Goal: Task Accomplishment & Management: Complete application form

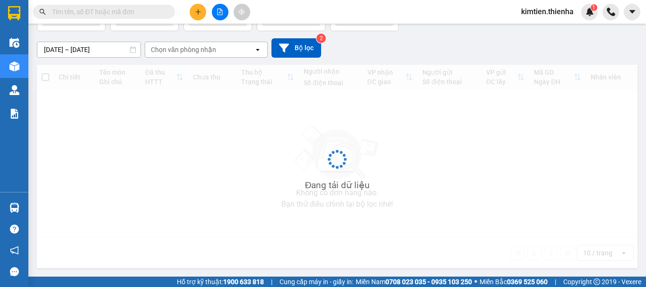
scroll to position [69, 0]
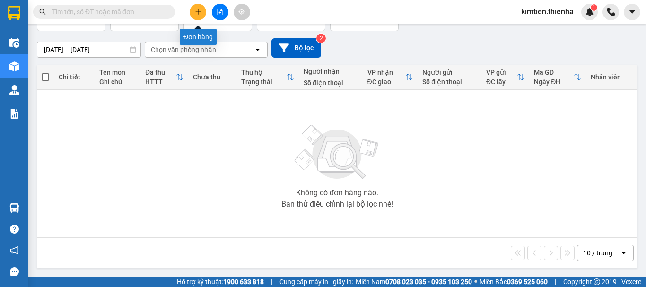
click at [193, 13] on button at bounding box center [198, 12] width 17 height 17
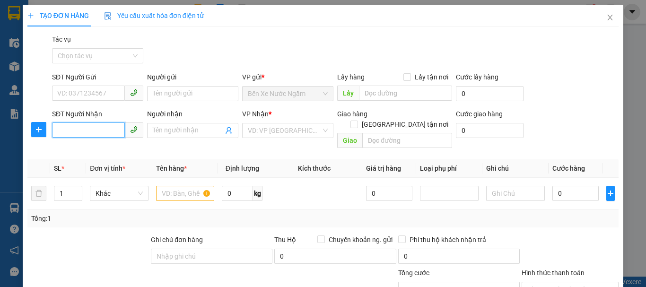
click at [70, 131] on input "SĐT Người Nhận" at bounding box center [88, 129] width 73 height 15
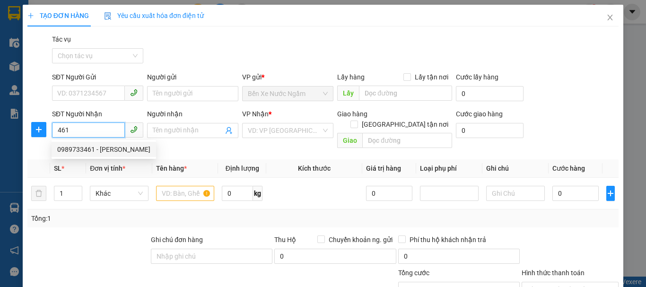
click at [81, 149] on div "0989733461 - [PERSON_NAME]" at bounding box center [103, 149] width 93 height 10
type input "0989733461"
type input "anh hải"
checkbox input "true"
type input "lấy tại vp"
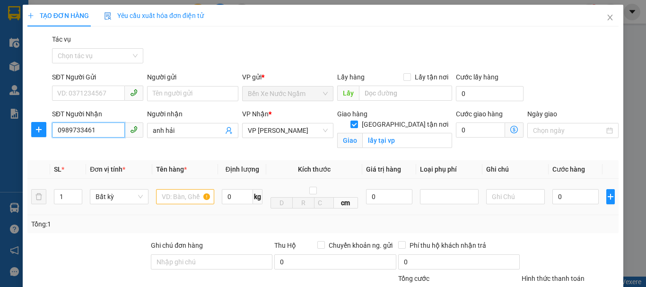
type input "0989733461"
click at [173, 196] on input "text" at bounding box center [185, 196] width 59 height 15
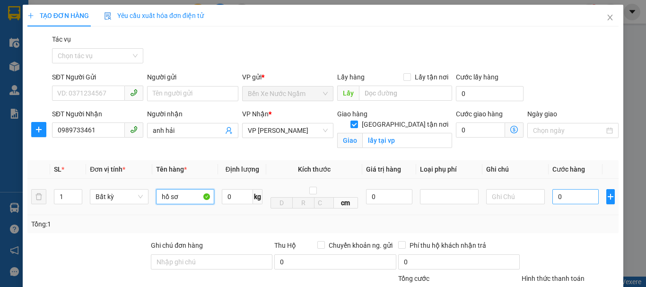
type input "hồ sơ"
click at [562, 196] on input "0" at bounding box center [575, 196] width 46 height 15
type input "4"
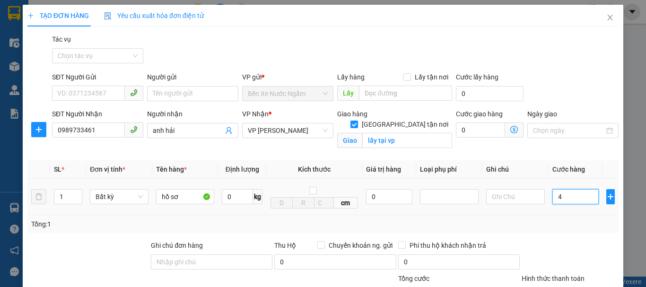
type input "40"
type input "400"
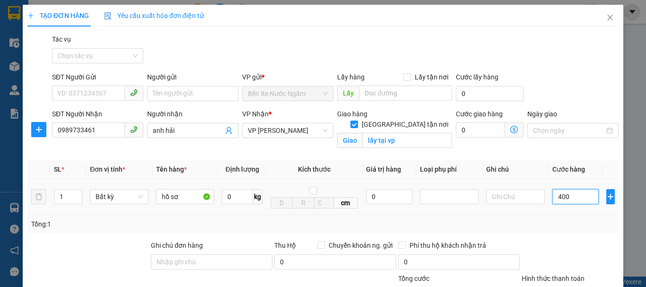
type input "400"
type input "4.000"
type input "40.000"
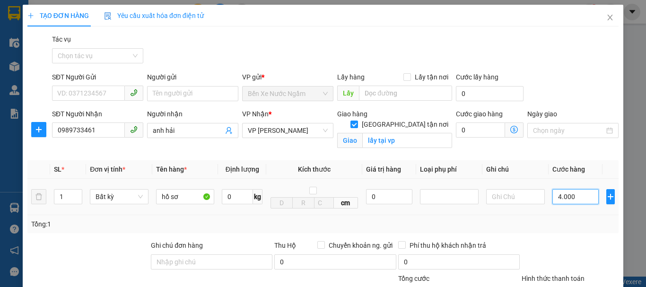
type input "40.000"
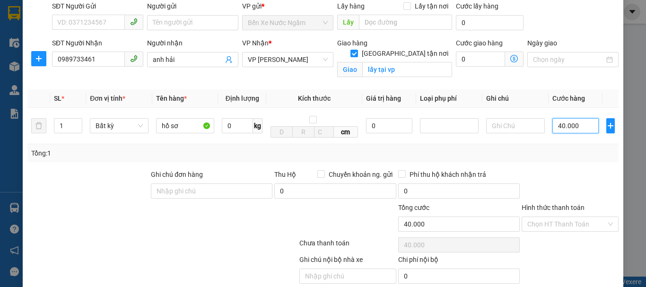
scroll to position [109, 0]
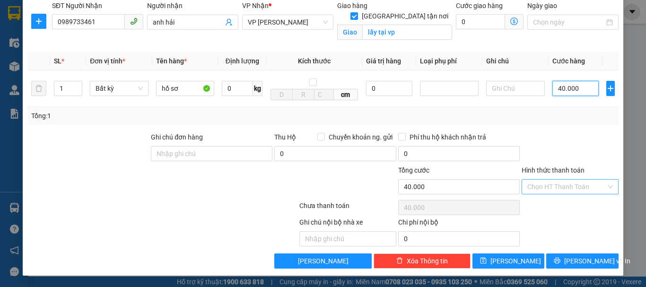
type input "40.000"
click at [552, 186] on input "Hình thức thanh toán" at bounding box center [566, 187] width 79 height 14
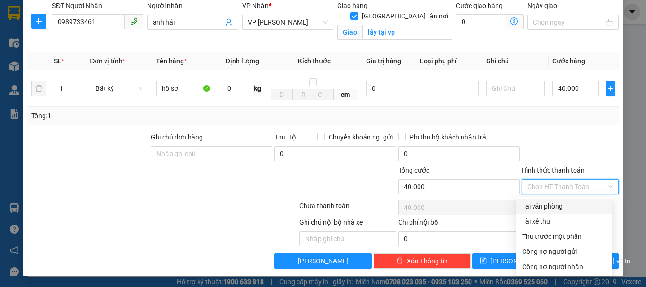
click at [535, 204] on div "Tại văn phòng" at bounding box center [564, 206] width 85 height 10
type input "0"
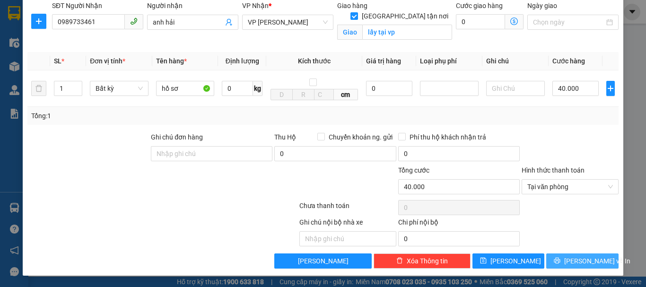
click at [582, 259] on span "[PERSON_NAME] và In" at bounding box center [597, 261] width 66 height 10
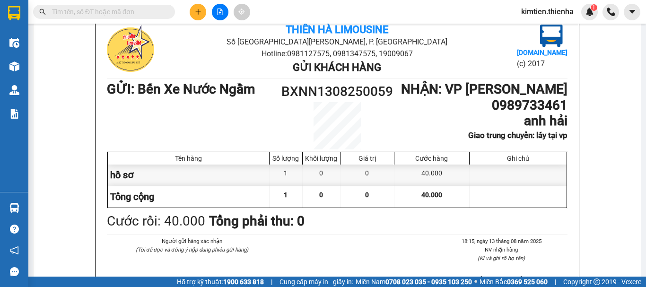
scroll to position [70, 0]
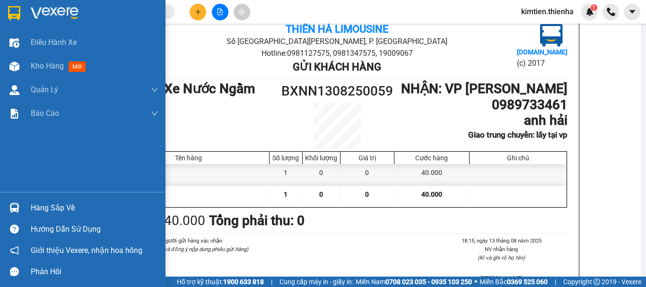
click at [13, 12] on img at bounding box center [14, 13] width 12 height 14
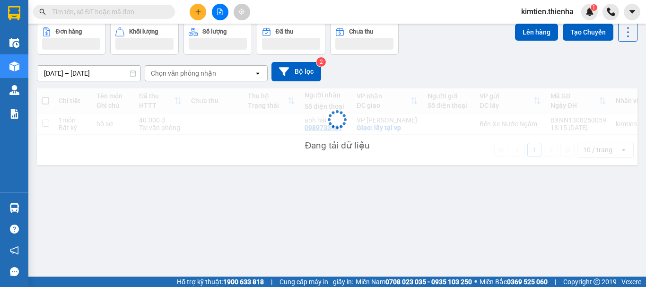
scroll to position [44, 0]
